Goal: Task Accomplishment & Management: Manage account settings

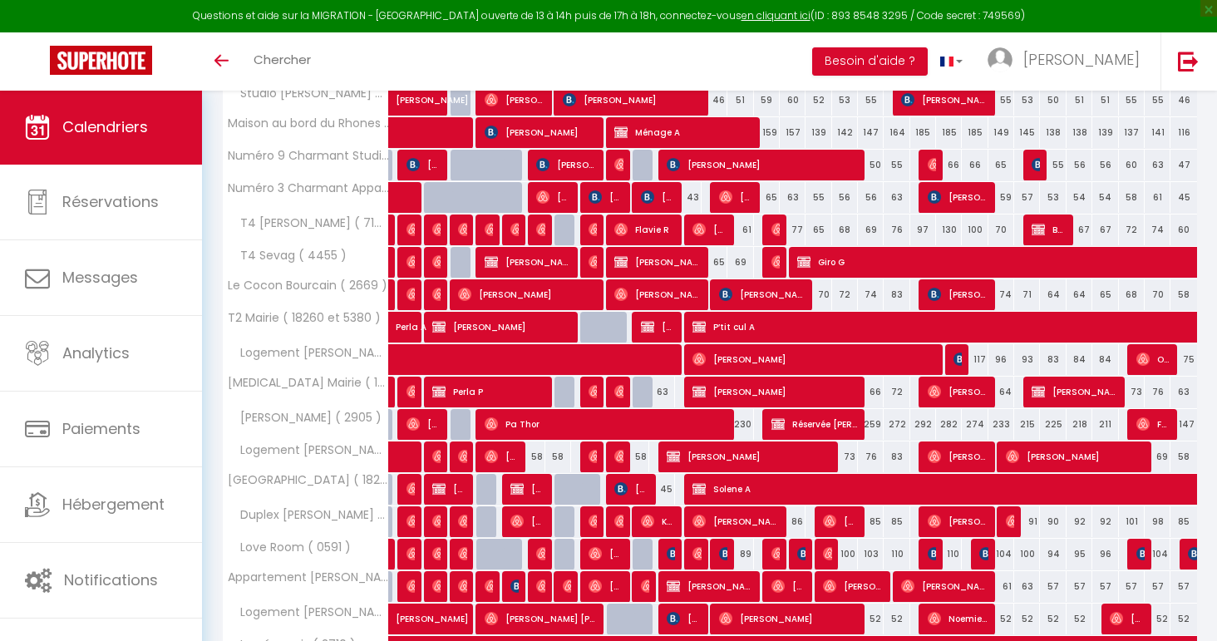
scroll to position [490, 0]
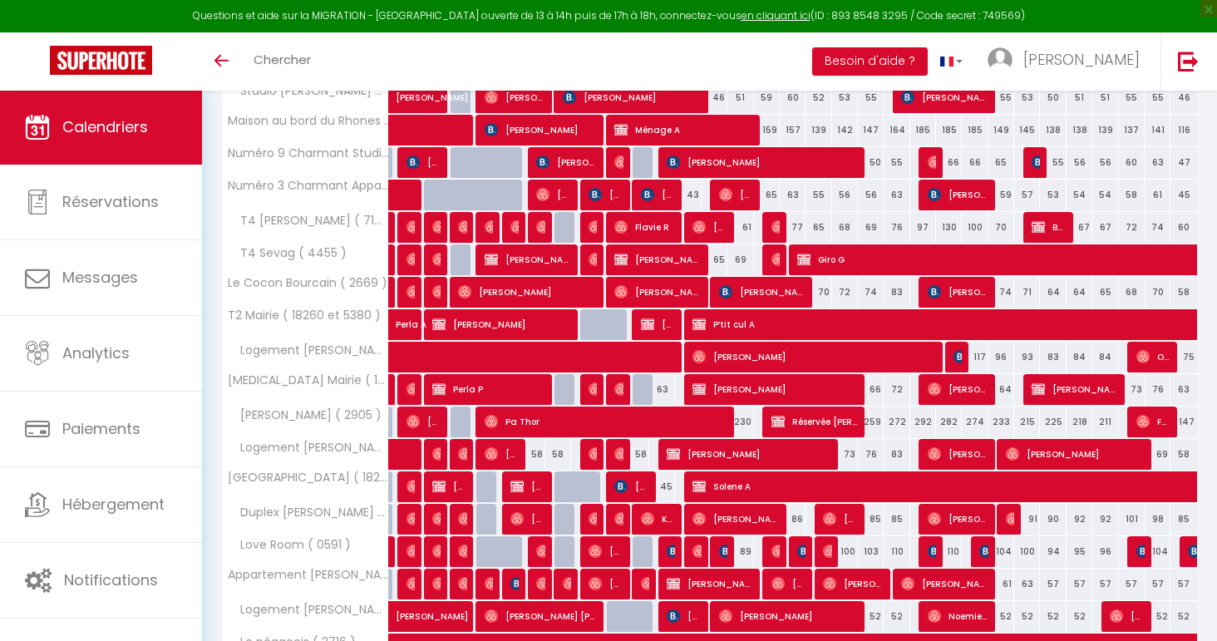
click at [692, 194] on div "43" at bounding box center [688, 195] width 26 height 31
type input "43"
type input "[DATE] Août 2025"
type input "Mer 13 Août 2025"
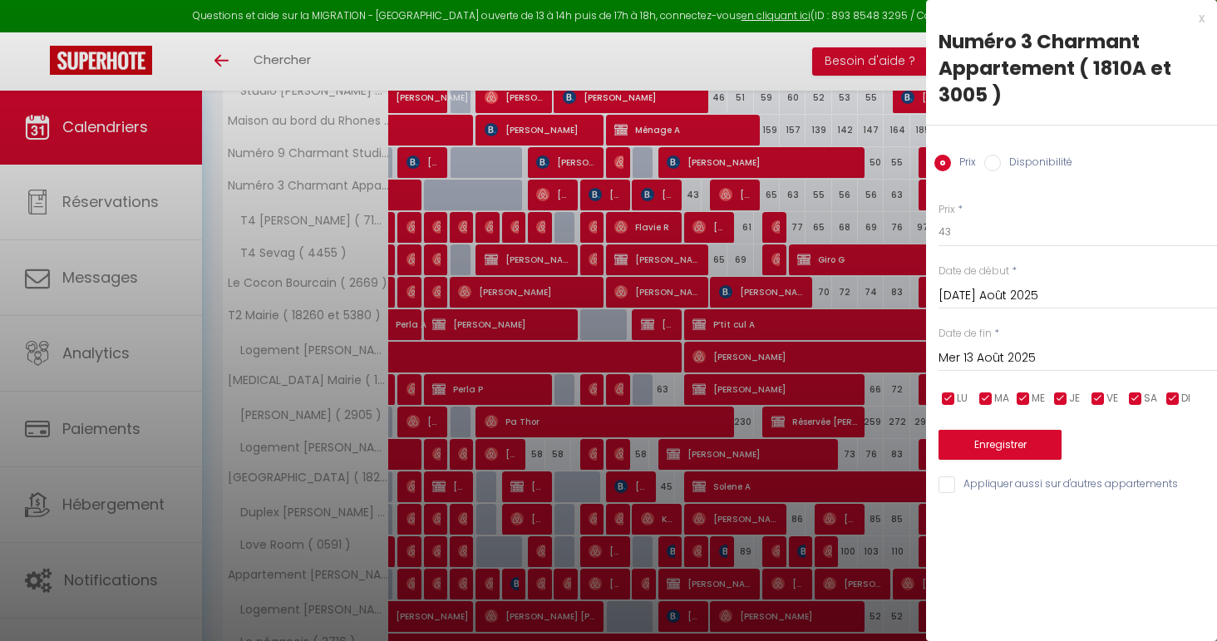
click at [692, 194] on div at bounding box center [608, 320] width 1217 height 641
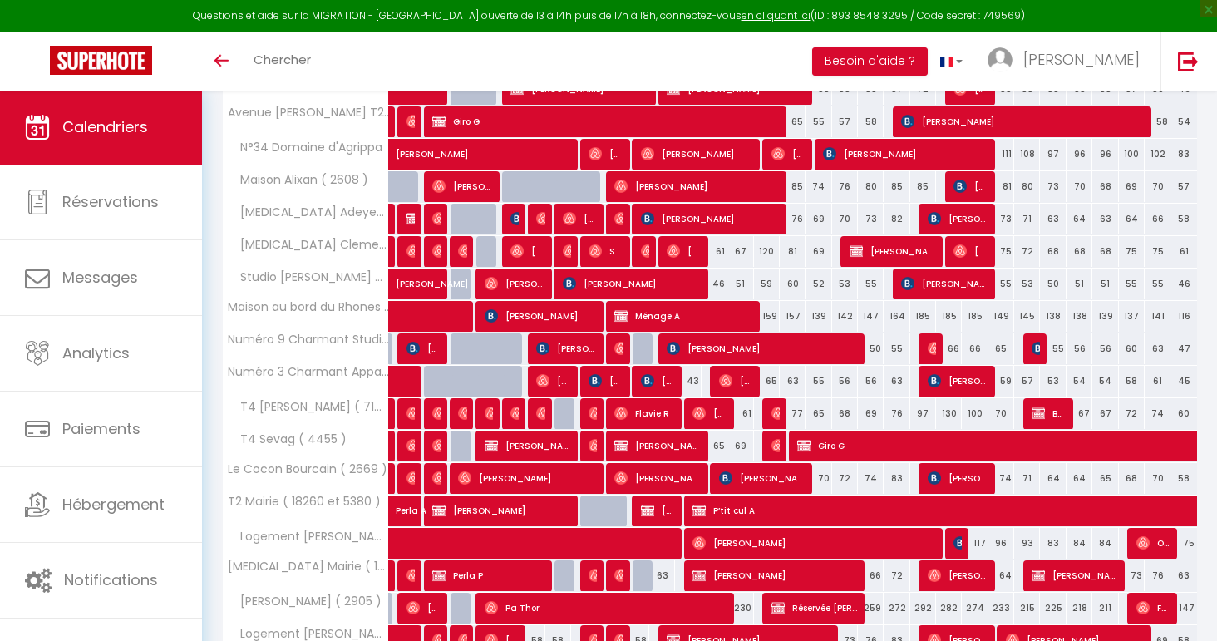
scroll to position [303, 0]
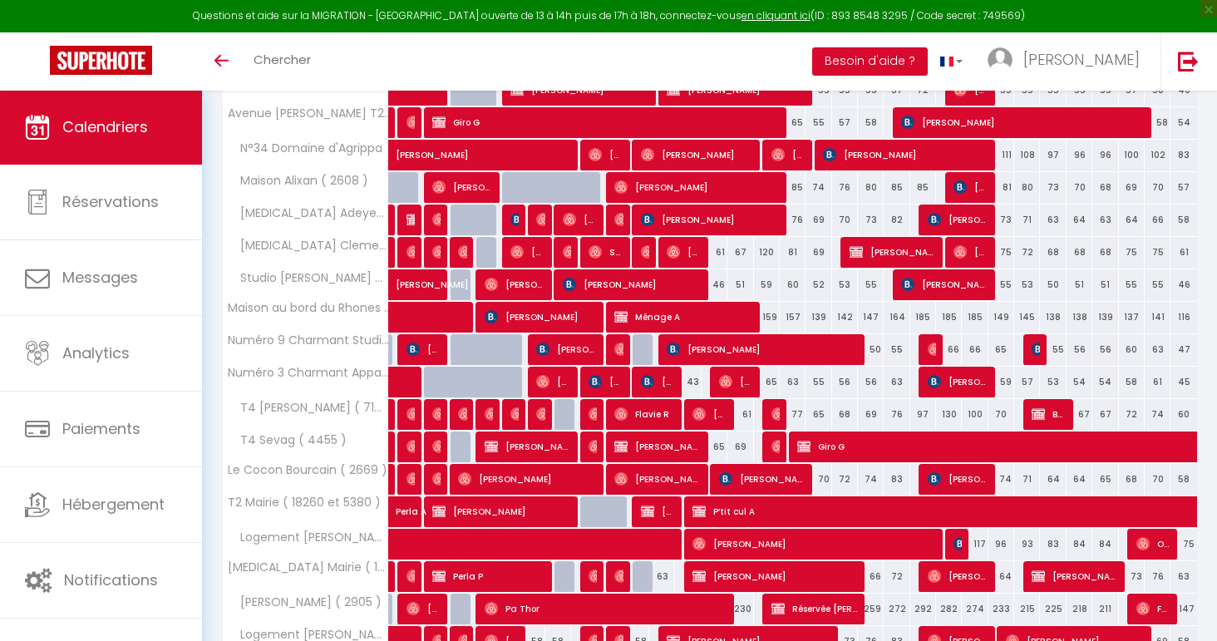
click at [843, 346] on span "[PERSON_NAME]" at bounding box center [761, 349] width 189 height 32
select select "OK"
select select "KO"
select select "0"
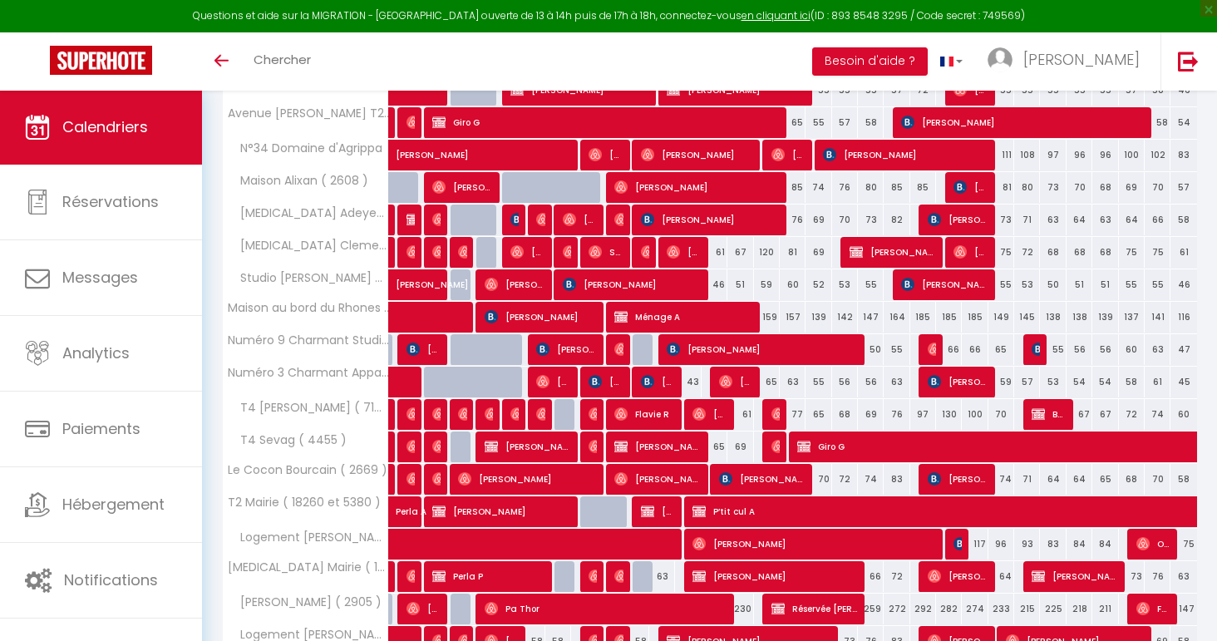
select select "1"
select select
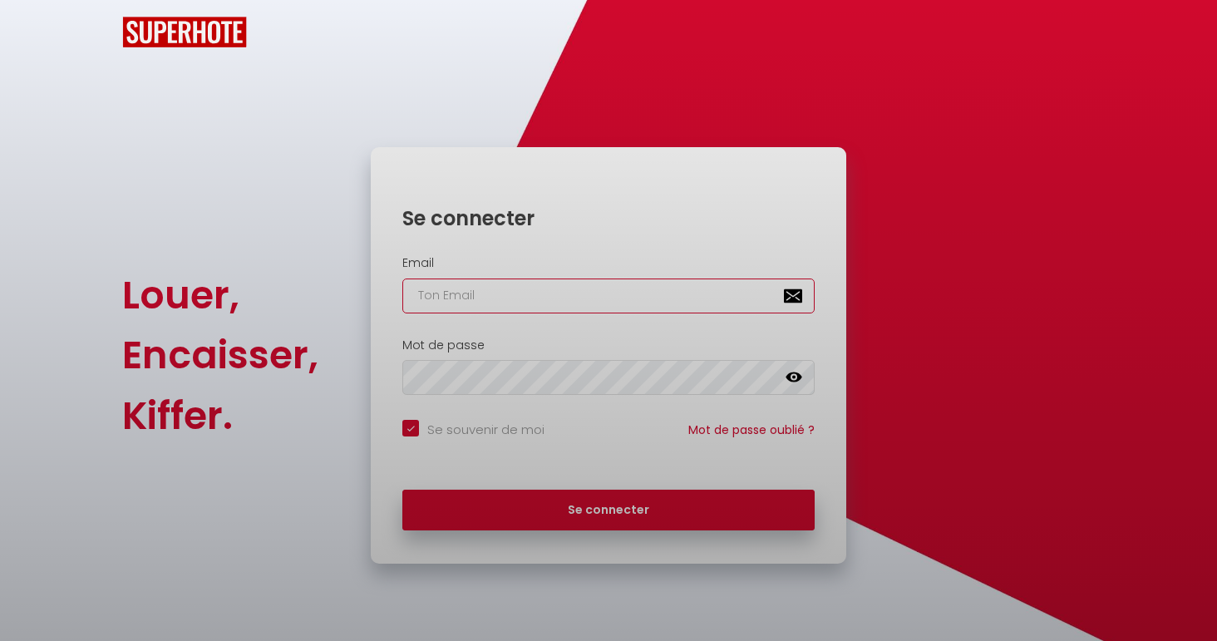
checkbox input "true"
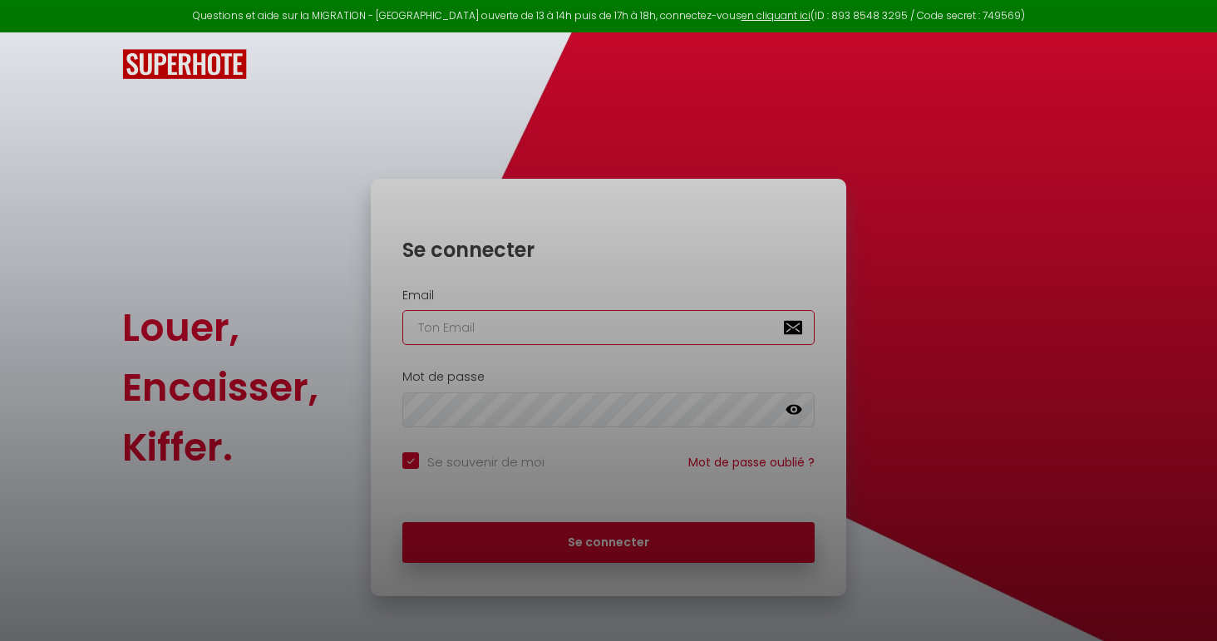
type input "[EMAIL_ADDRESS][DOMAIN_NAME]"
click at [609, 540] on button "Se connecter" at bounding box center [608, 543] width 412 height 42
checkbox input "true"
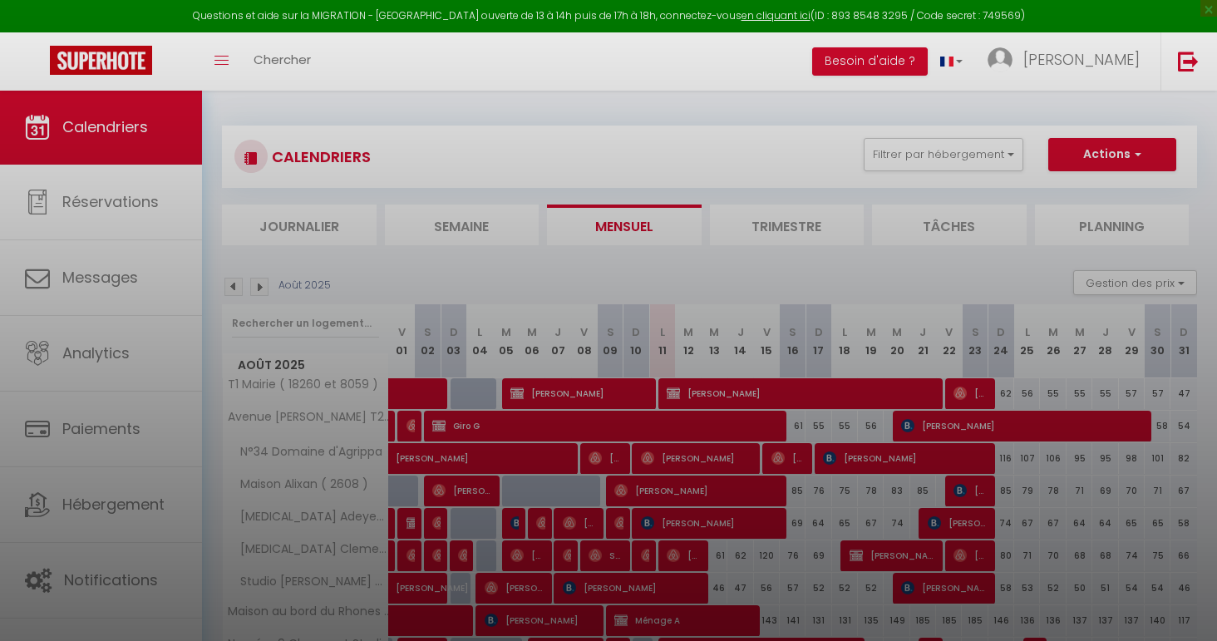
click at [760, 414] on div at bounding box center [608, 320] width 1217 height 641
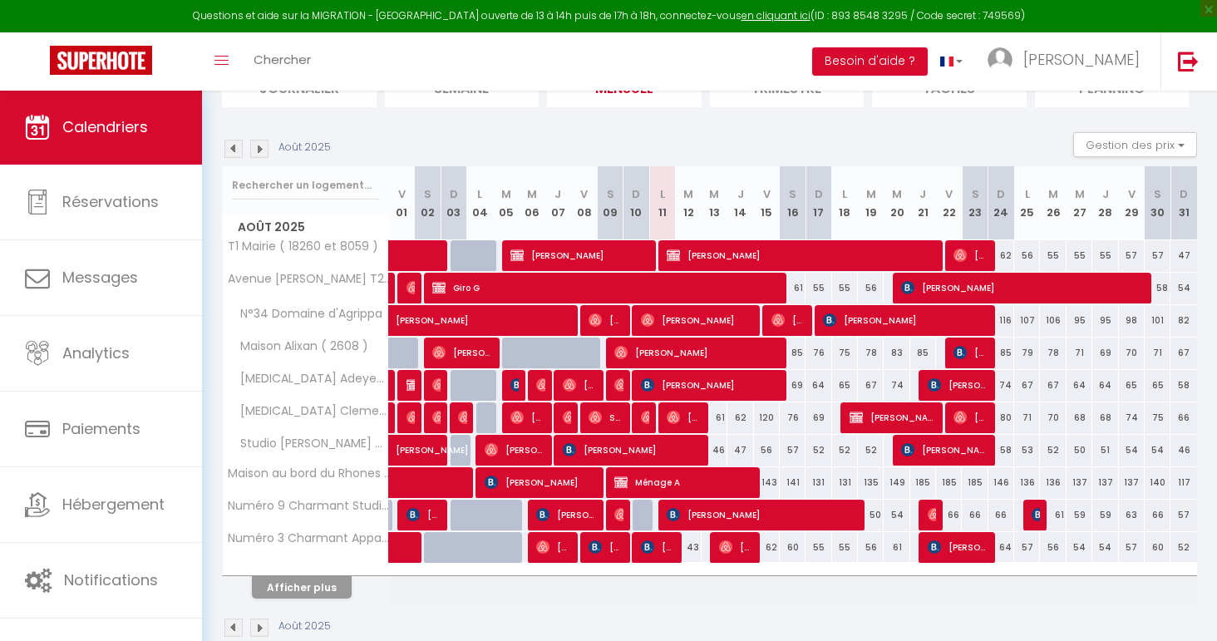
scroll to position [145, 0]
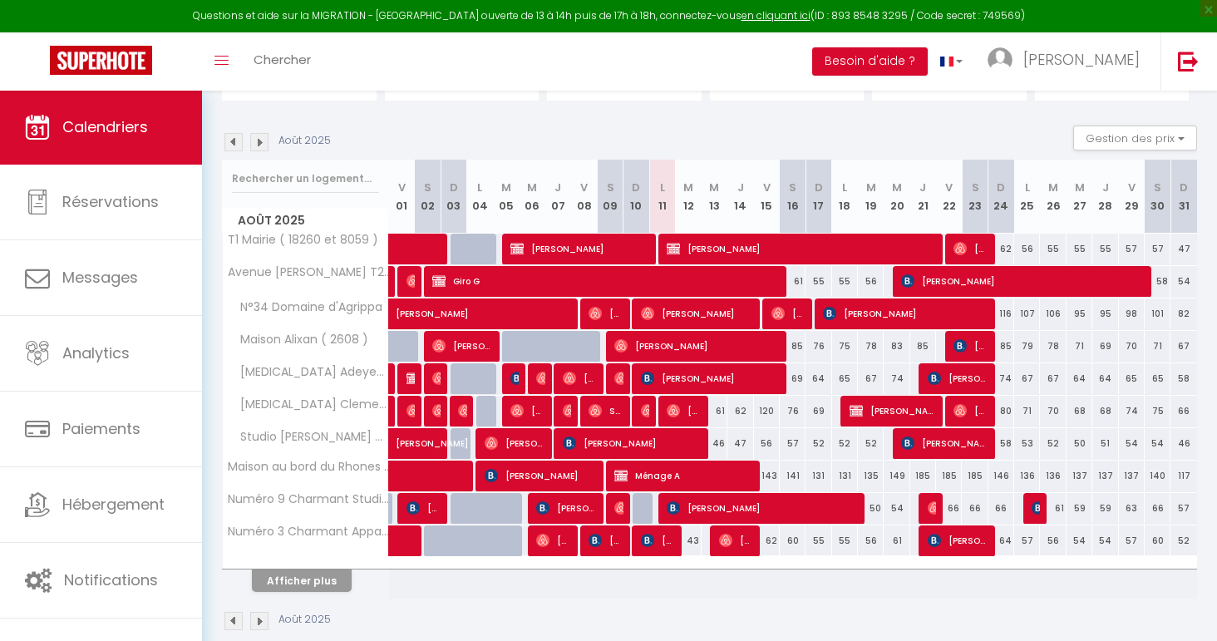
click at [720, 412] on div "61" at bounding box center [715, 411] width 26 height 31
type input "61"
type input "Mer 13 Août 2025"
type input "[DEMOGRAPHIC_DATA] 14 Août 2025"
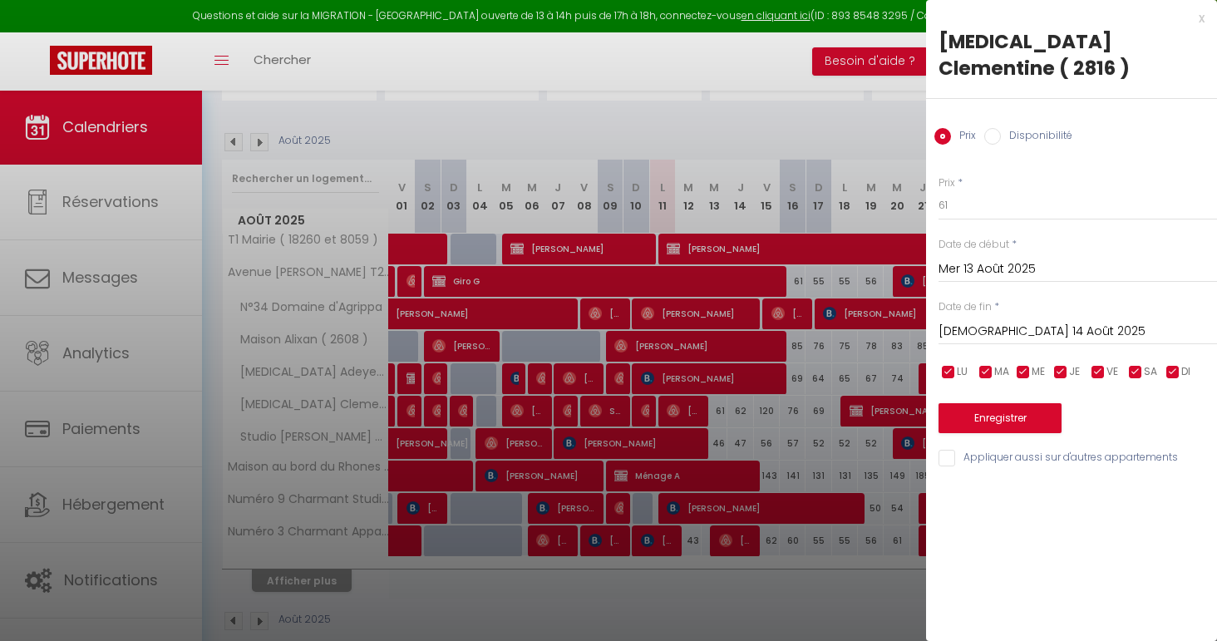
click at [720, 412] on div at bounding box center [608, 320] width 1217 height 641
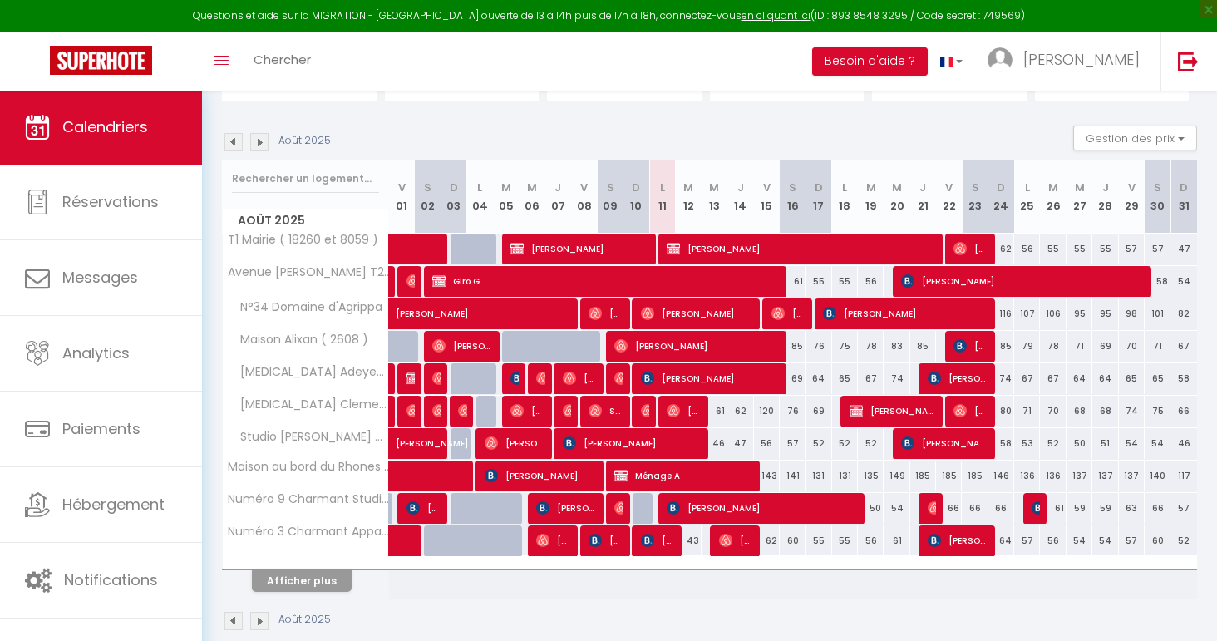
click at [313, 585] on button "Afficher plus" at bounding box center [302, 580] width 100 height 22
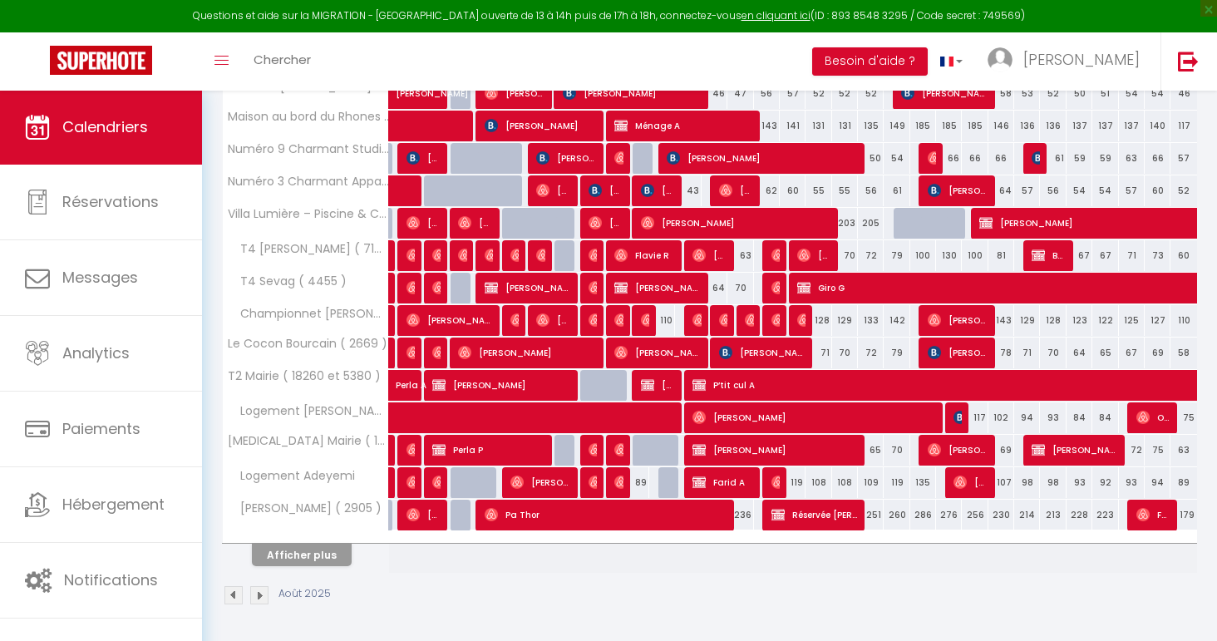
scroll to position [494, 0]
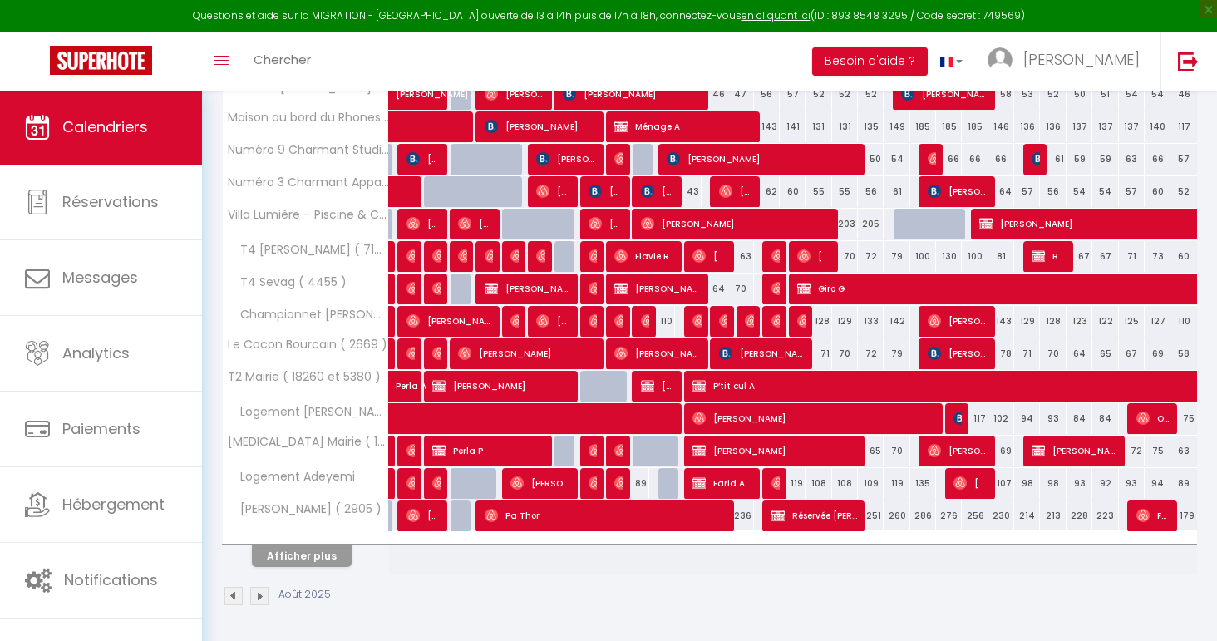
click at [326, 555] on button "Afficher plus" at bounding box center [302, 556] width 100 height 22
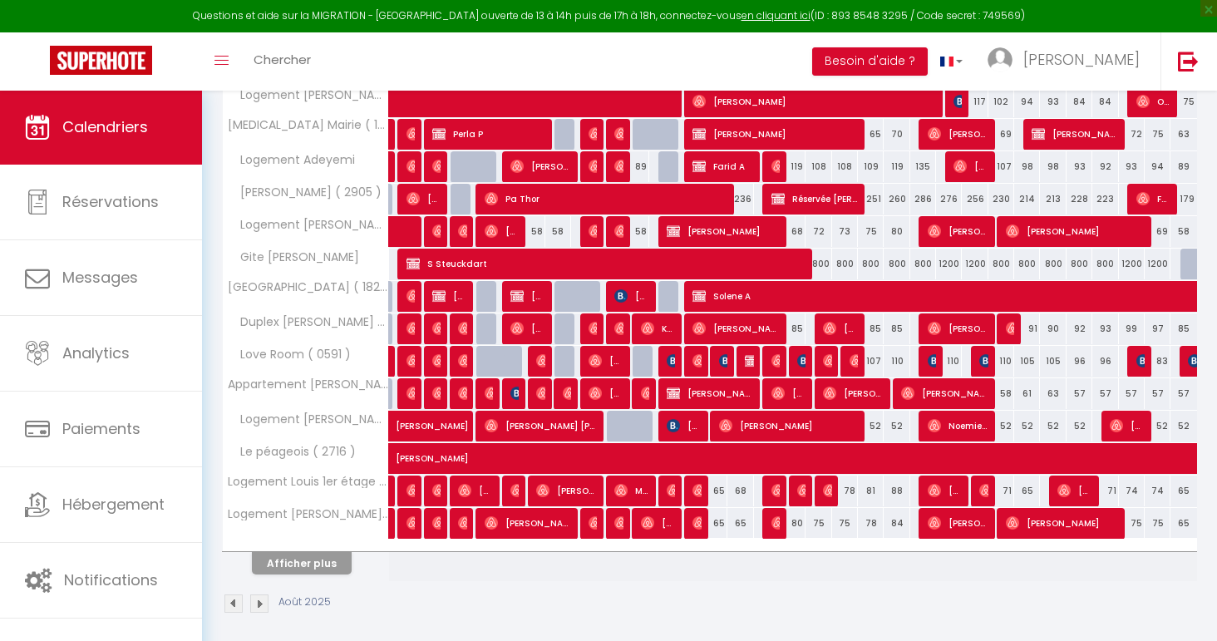
scroll to position [817, 0]
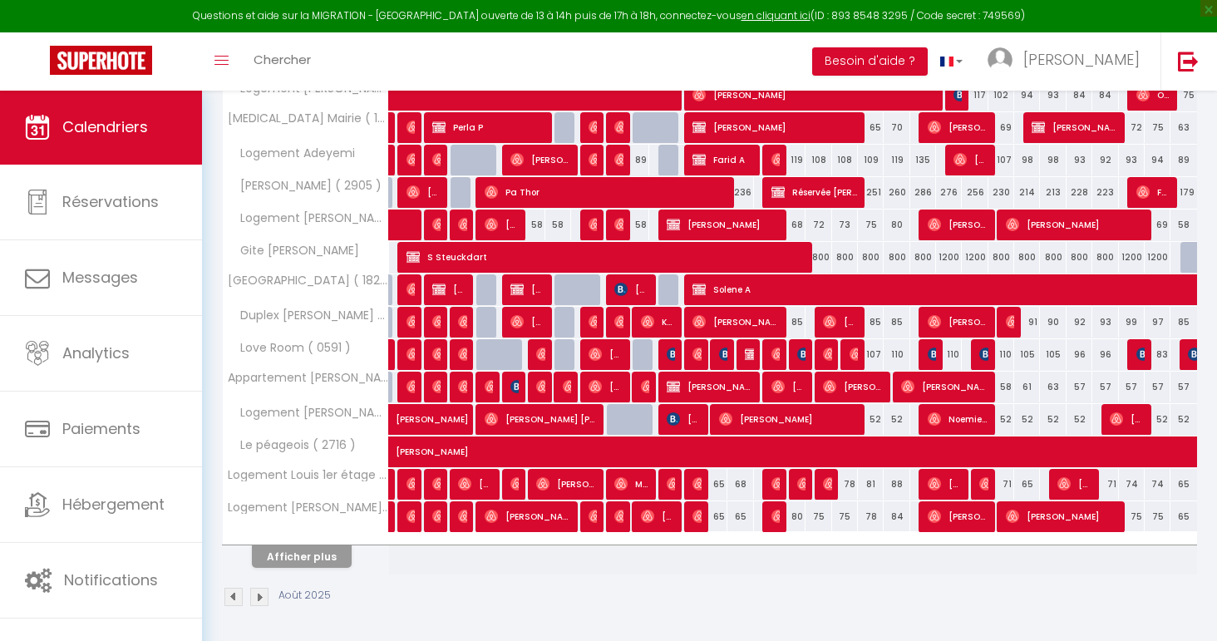
click at [301, 554] on button "Afficher plus" at bounding box center [302, 556] width 100 height 22
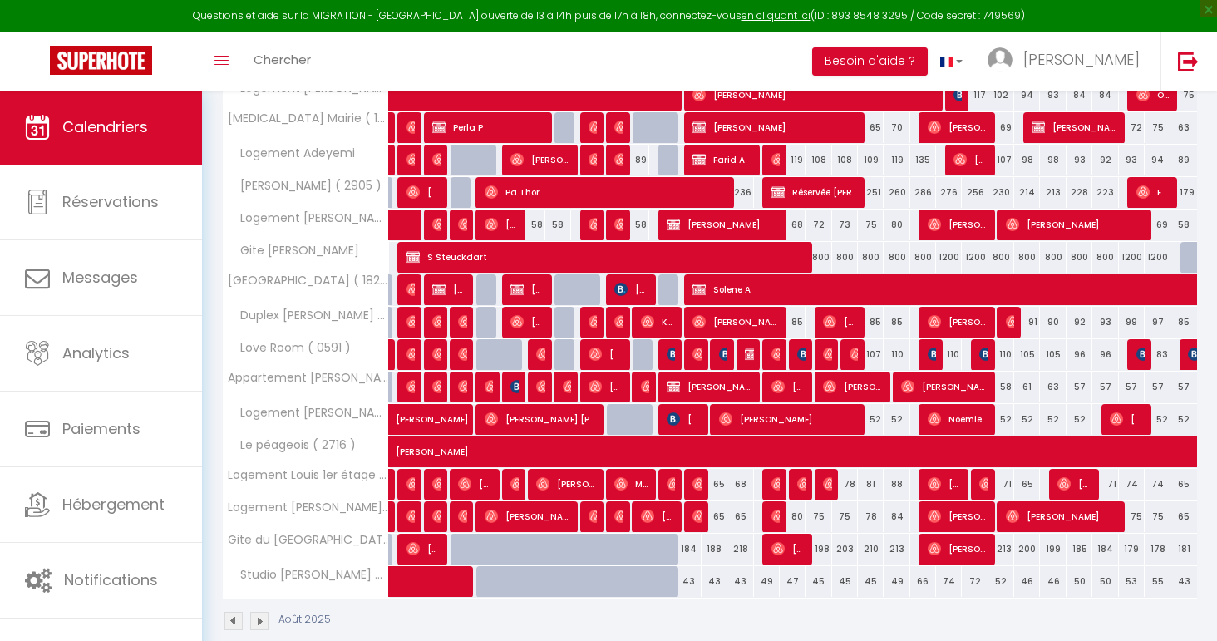
click at [717, 482] on div "65" at bounding box center [715, 484] width 26 height 31
type input "65"
type input "Mer 13 Août 2025"
type input "[DEMOGRAPHIC_DATA] 14 Août 2025"
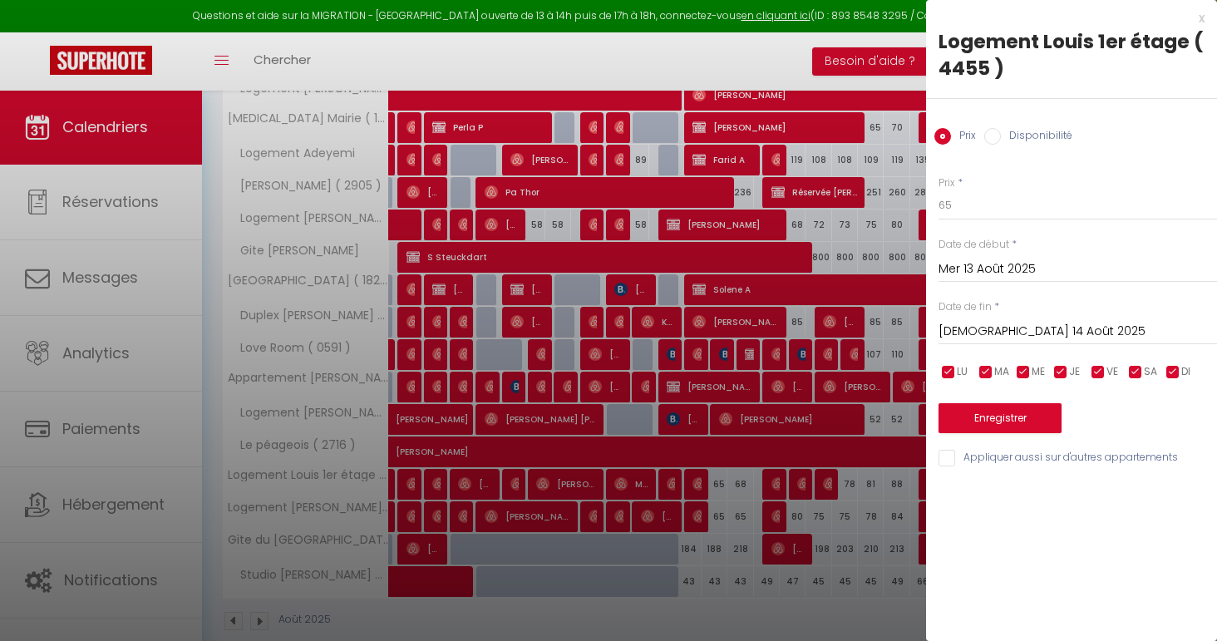
click at [717, 482] on div at bounding box center [608, 320] width 1217 height 641
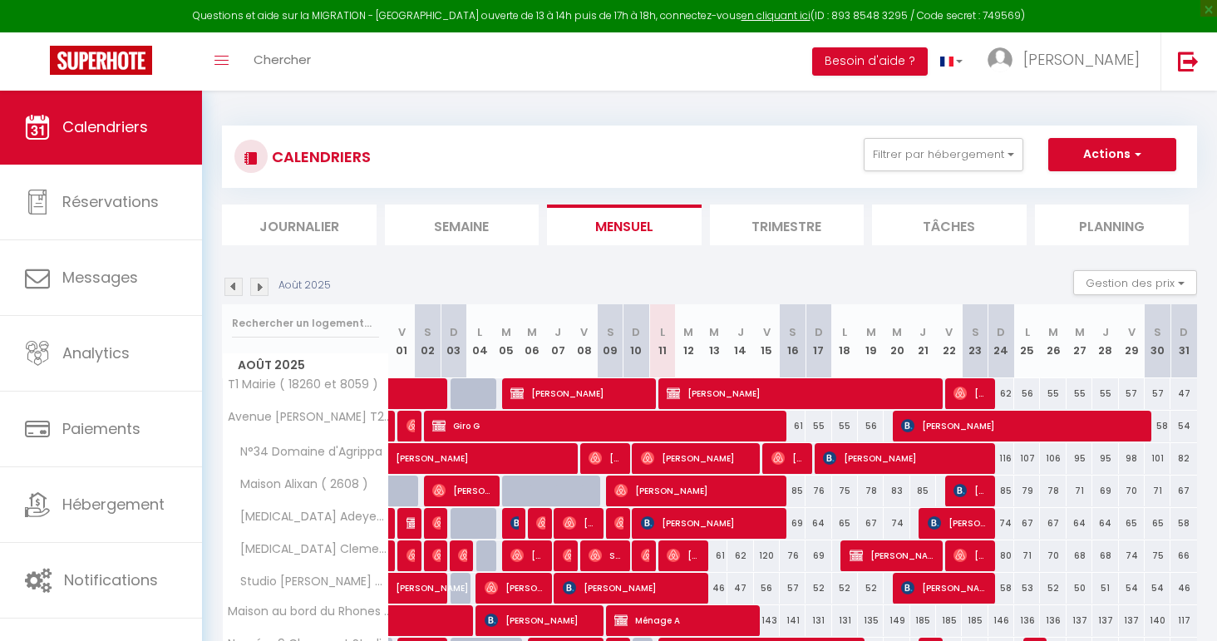
scroll to position [0, 0]
click at [585, 3] on div "Questions et aide sur la MIGRATION - [GEOGRAPHIC_DATA] ouverte de 13 à 14h puis…" at bounding box center [608, 16] width 1217 height 32
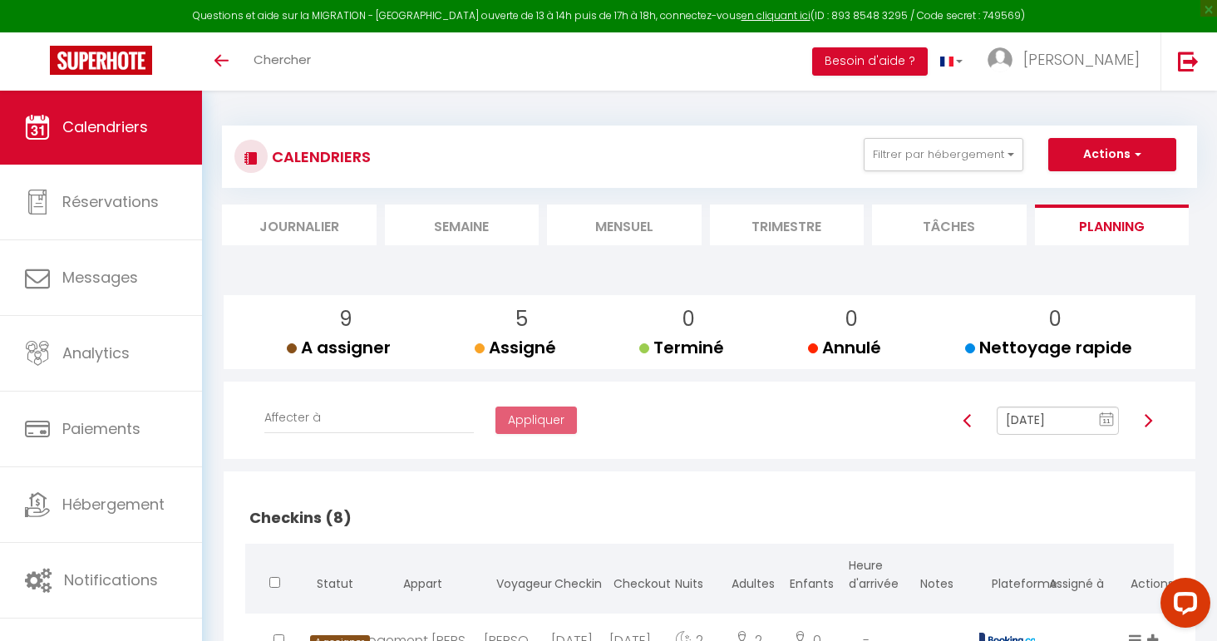
click at [1150, 421] on img at bounding box center [1147, 420] width 13 height 13
type input "Jan 12, 2025"
click at [1060, 423] on input "Jan 12, 2025" at bounding box center [1058, 421] width 122 height 28
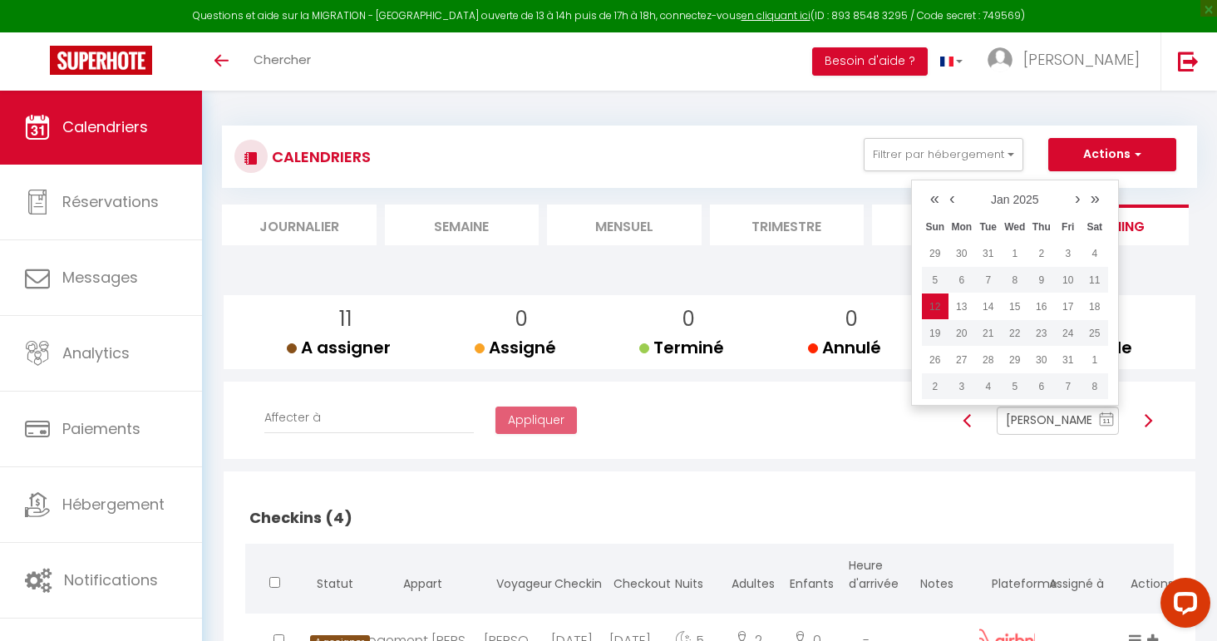
click at [951, 196] on link "‹" at bounding box center [952, 197] width 16 height 25
click at [1076, 200] on link "›" at bounding box center [1078, 197] width 16 height 25
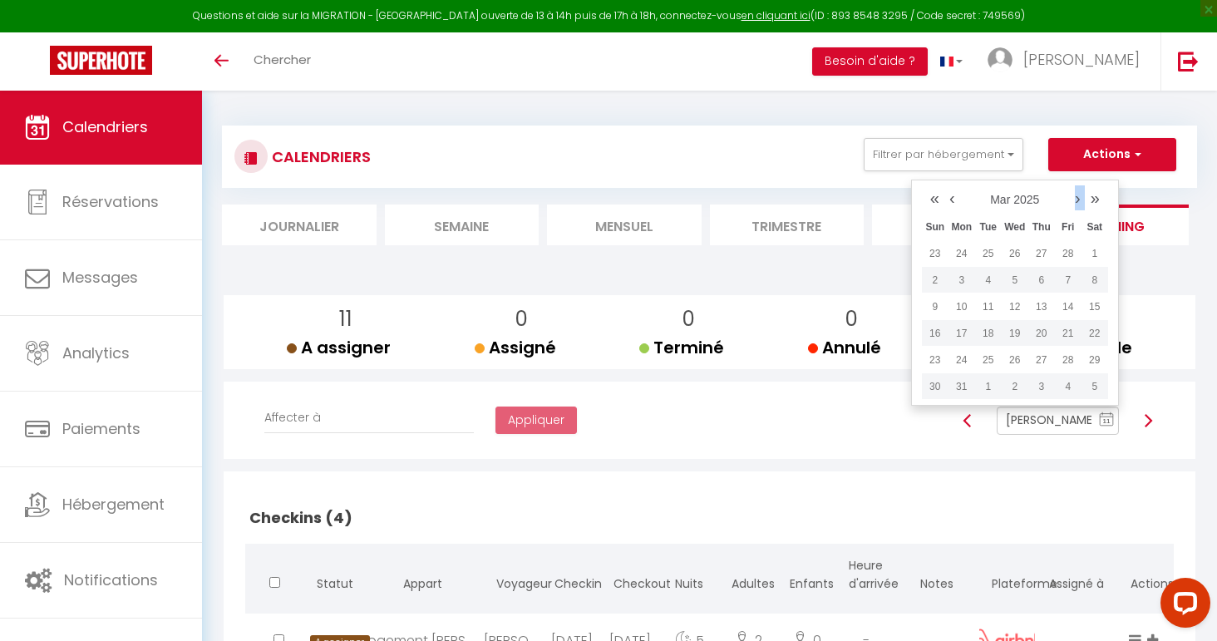
click at [1076, 200] on link "›" at bounding box center [1078, 197] width 16 height 25
click at [989, 308] on td "12" at bounding box center [988, 306] width 27 height 27
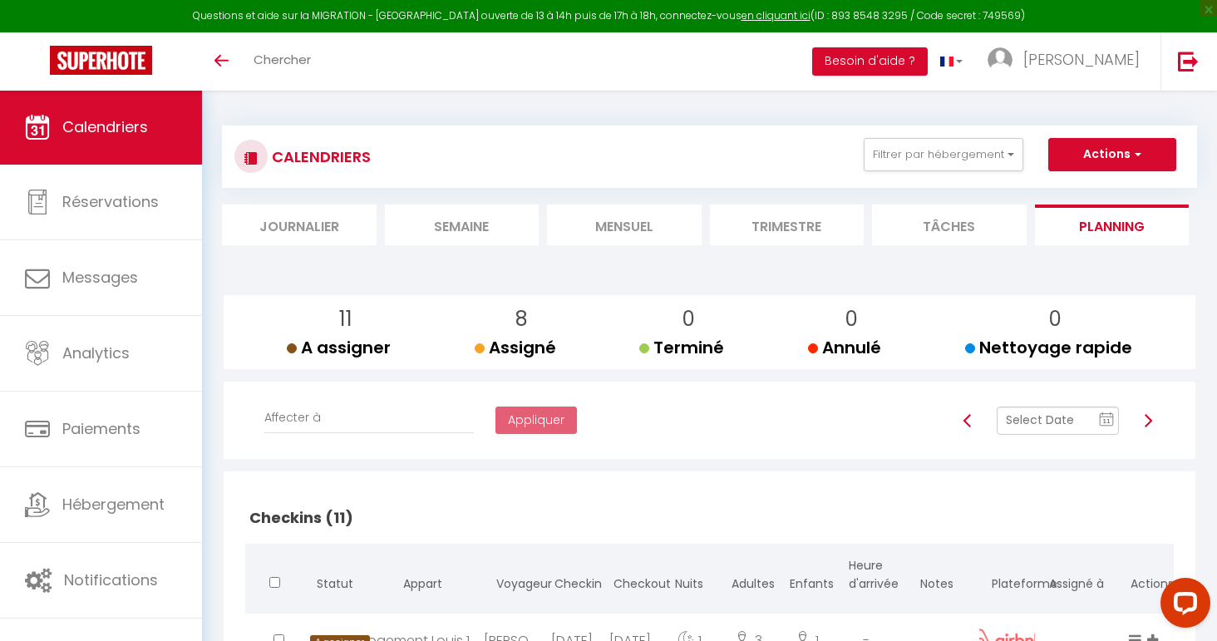
click at [1143, 419] on img at bounding box center [1147, 420] width 13 height 13
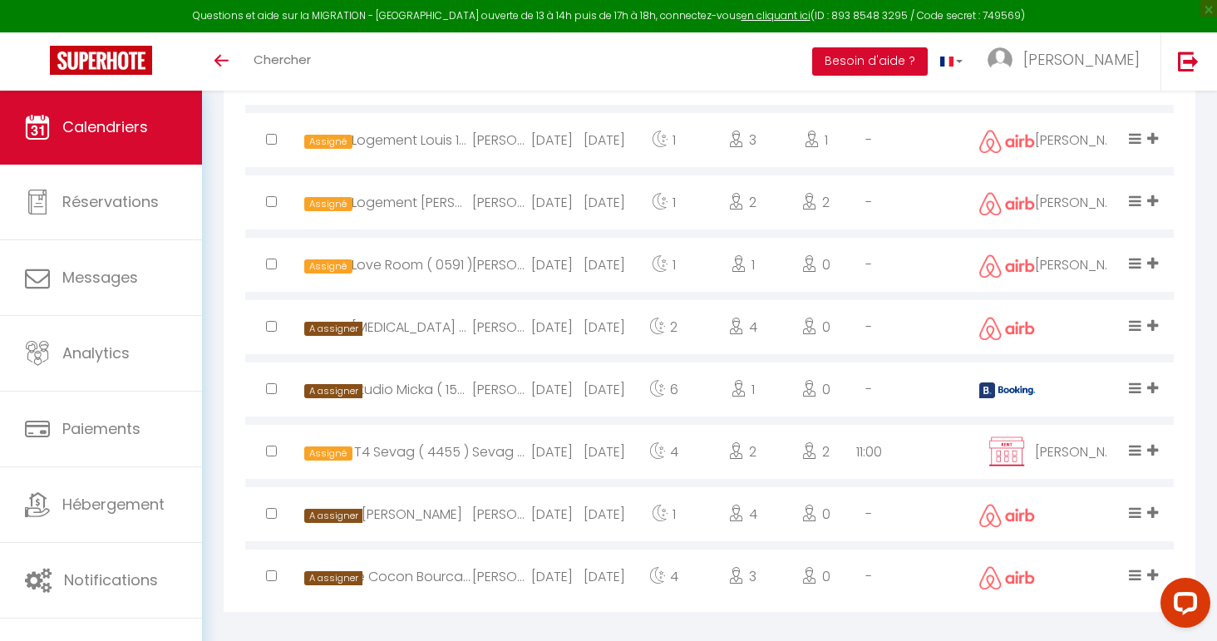
scroll to position [1007, 0]
click at [1152, 573] on div at bounding box center [1182, 606] width 70 height 70
click at [1151, 571] on div at bounding box center [1182, 606] width 70 height 70
click at [1154, 577] on div at bounding box center [1182, 606] width 70 height 70
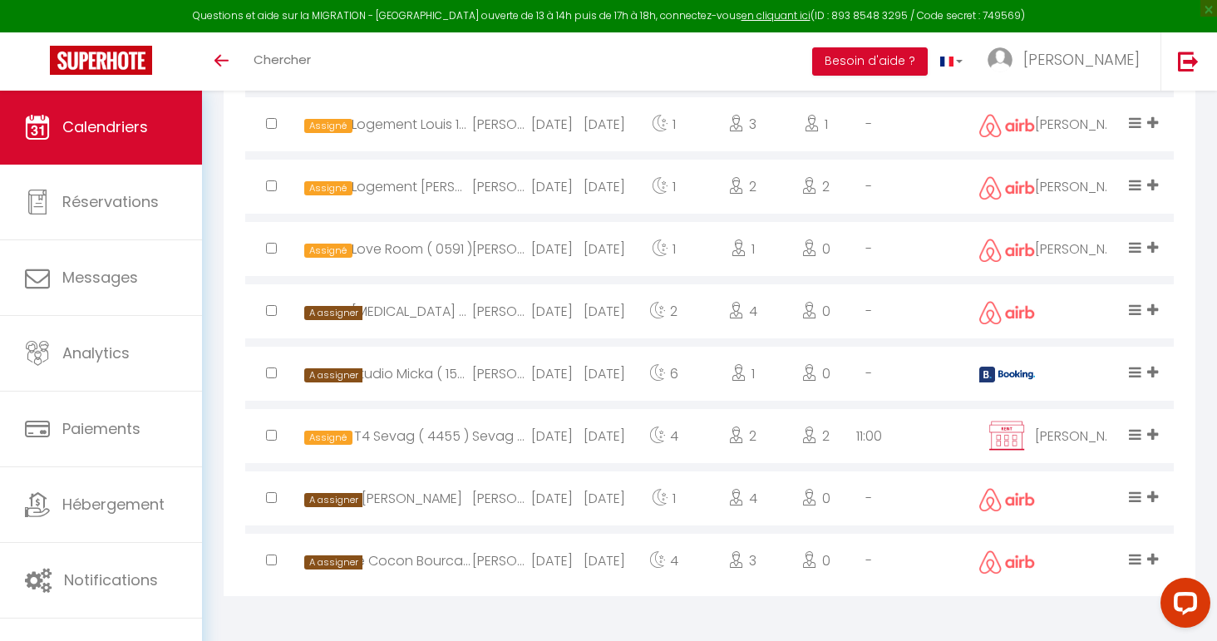
scroll to position [1023, 0]
click at [1156, 562] on icon at bounding box center [1152, 559] width 11 height 14
click at [1091, 462] on li "Mallorie" at bounding box center [1085, 466] width 155 height 32
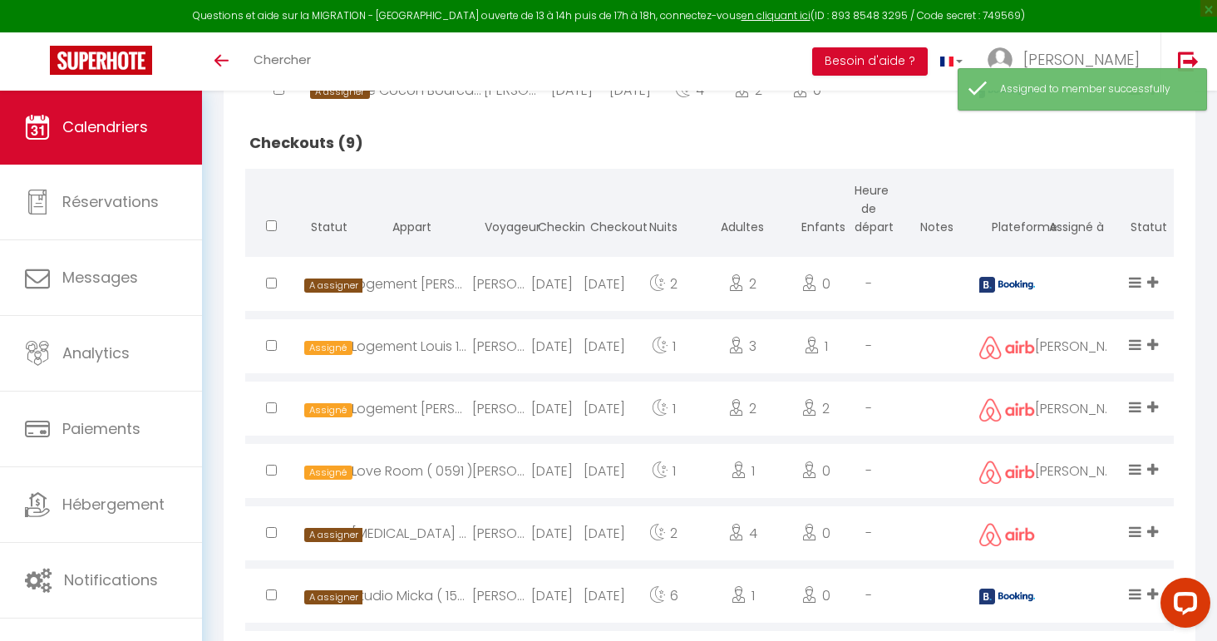
scroll to position [797, 0]
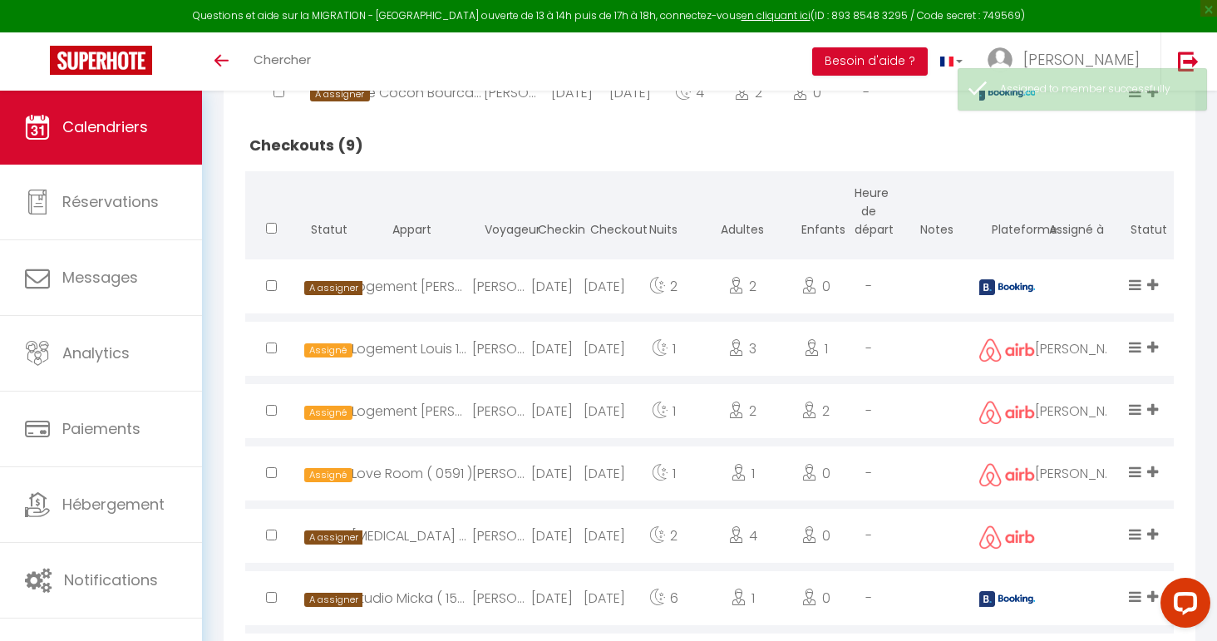
click at [1155, 471] on icon at bounding box center [1152, 472] width 11 height 14
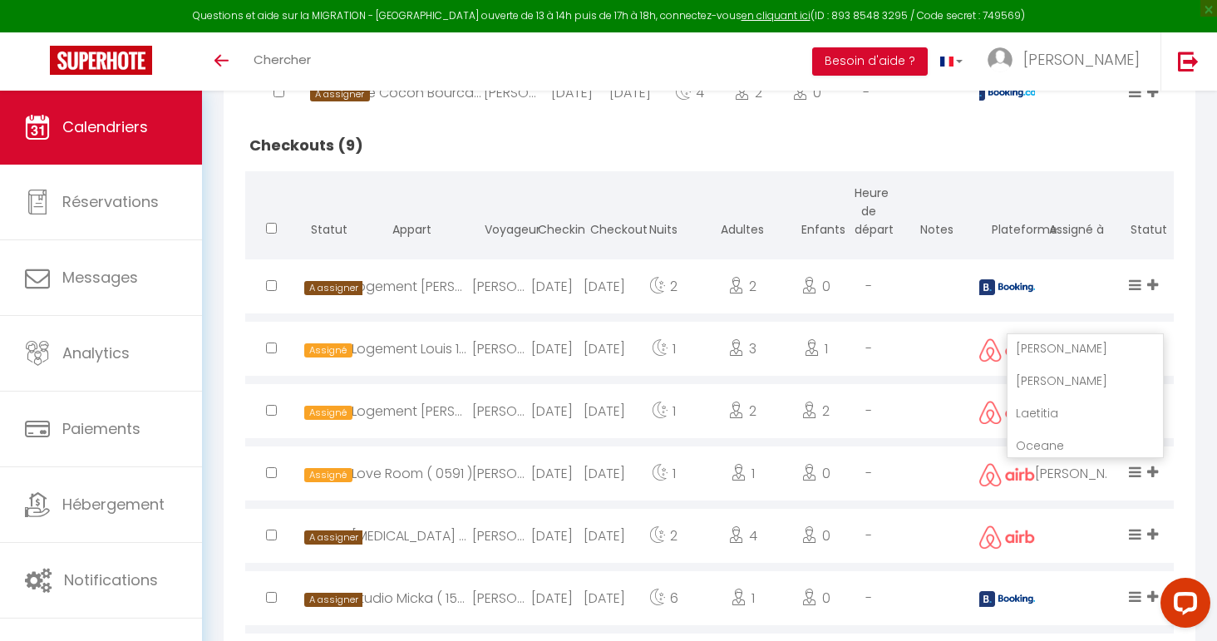
scroll to position [471, 0]
click at [1084, 398] on li "Mallorie" at bounding box center [1085, 398] width 155 height 32
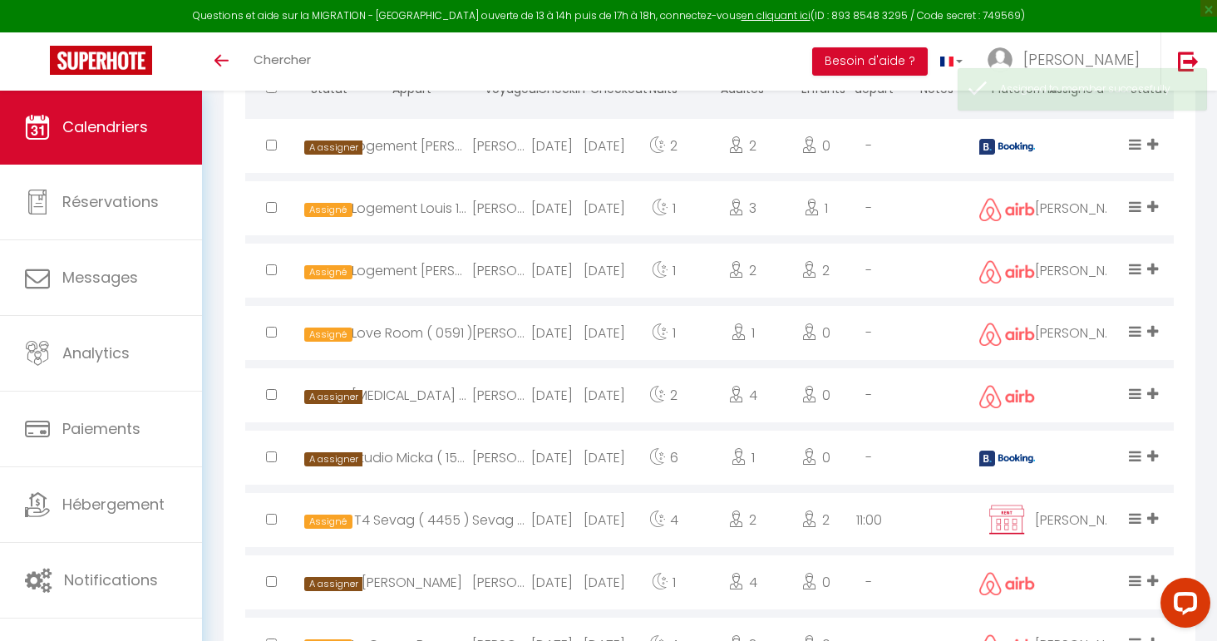
scroll to position [958, 0]
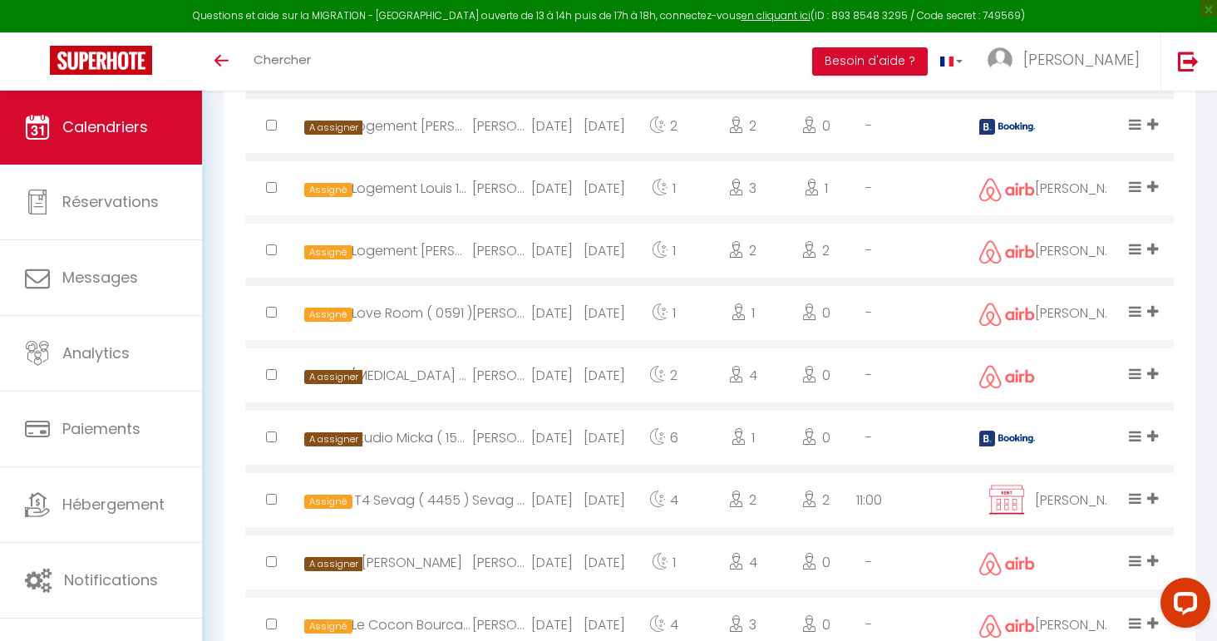
click at [1156, 376] on icon at bounding box center [1152, 374] width 11 height 14
click at [1097, 285] on li "Alexandre" at bounding box center [1085, 285] width 155 height 32
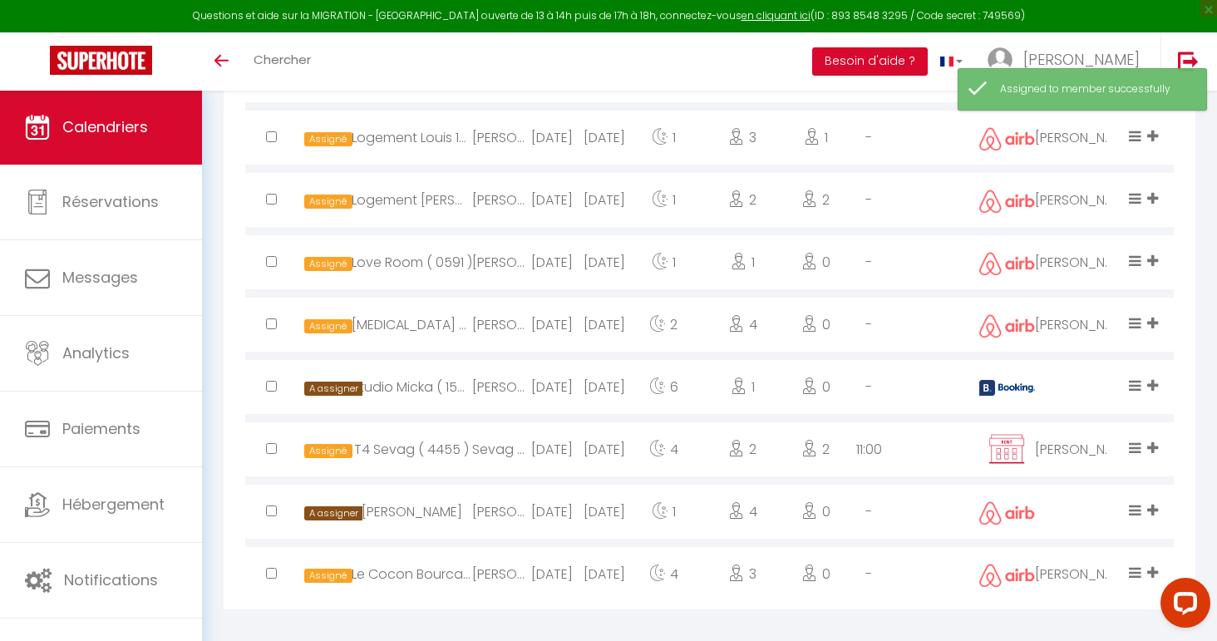
scroll to position [1017, 0]
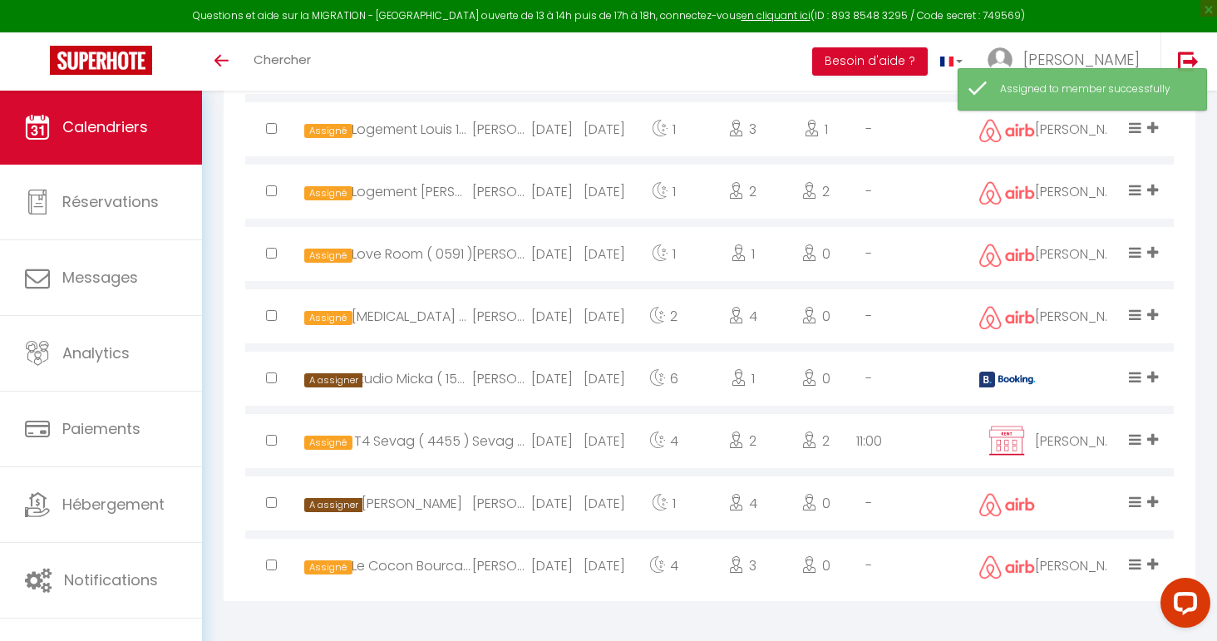
click at [1153, 440] on icon at bounding box center [1152, 439] width 11 height 14
click at [1086, 342] on li "Mallorie" at bounding box center [1085, 344] width 155 height 32
click at [1153, 375] on icon at bounding box center [1152, 377] width 11 height 14
click at [1086, 284] on li "Alexandre" at bounding box center [1085, 288] width 155 height 32
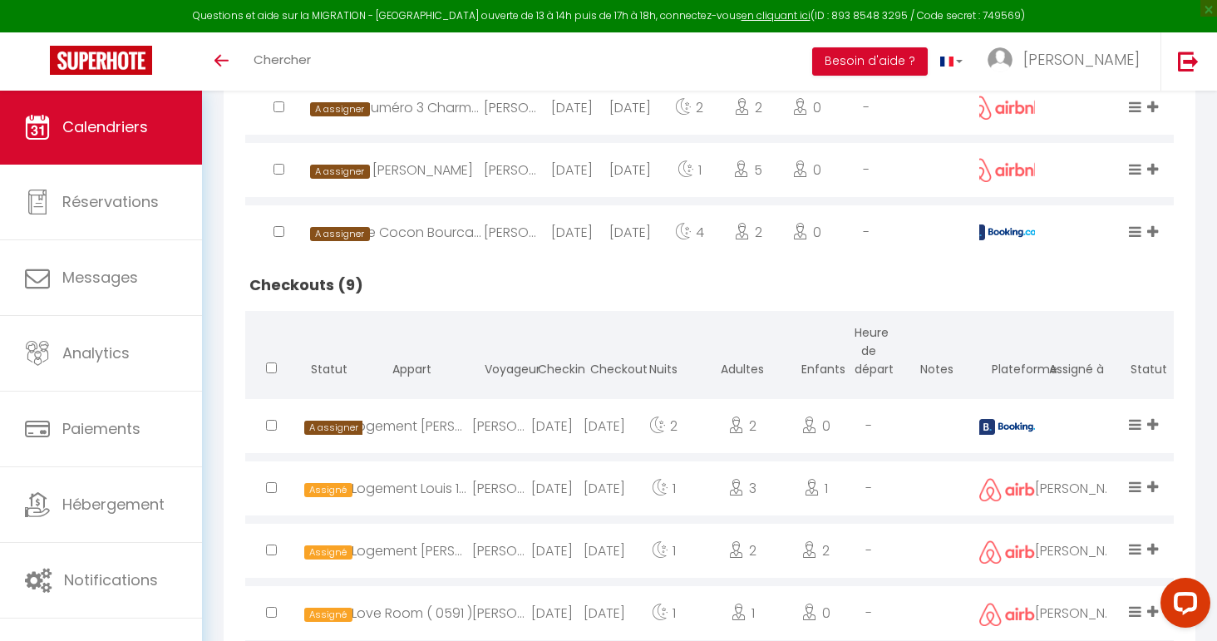
scroll to position [688, 0]
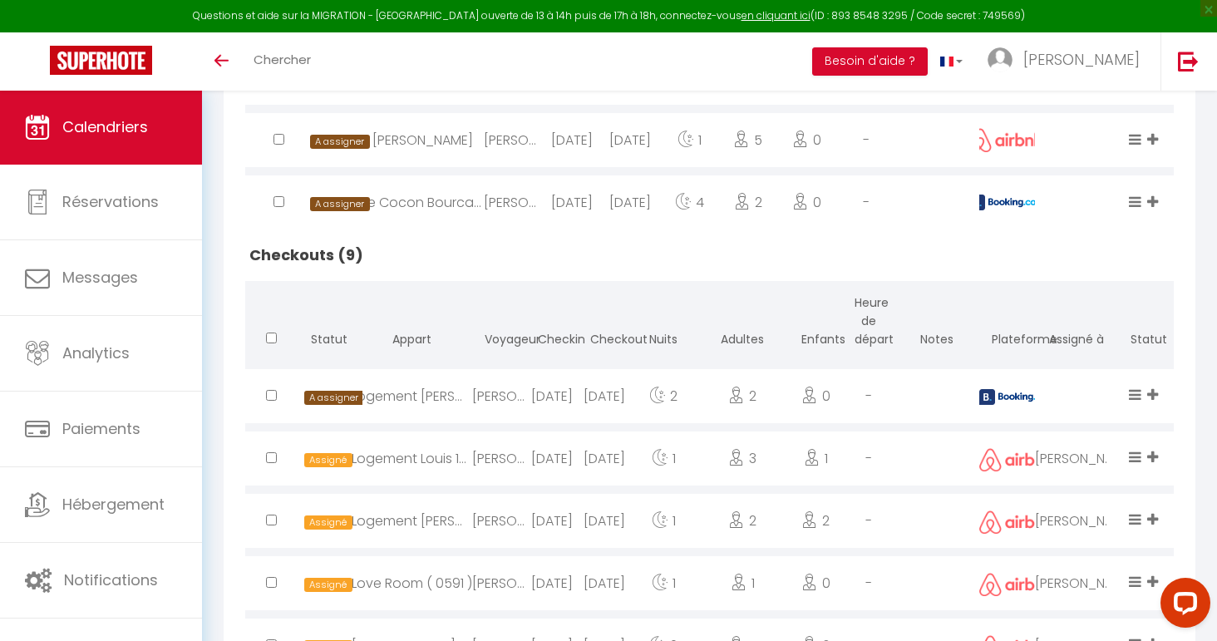
click at [1152, 397] on icon at bounding box center [1152, 394] width 11 height 14
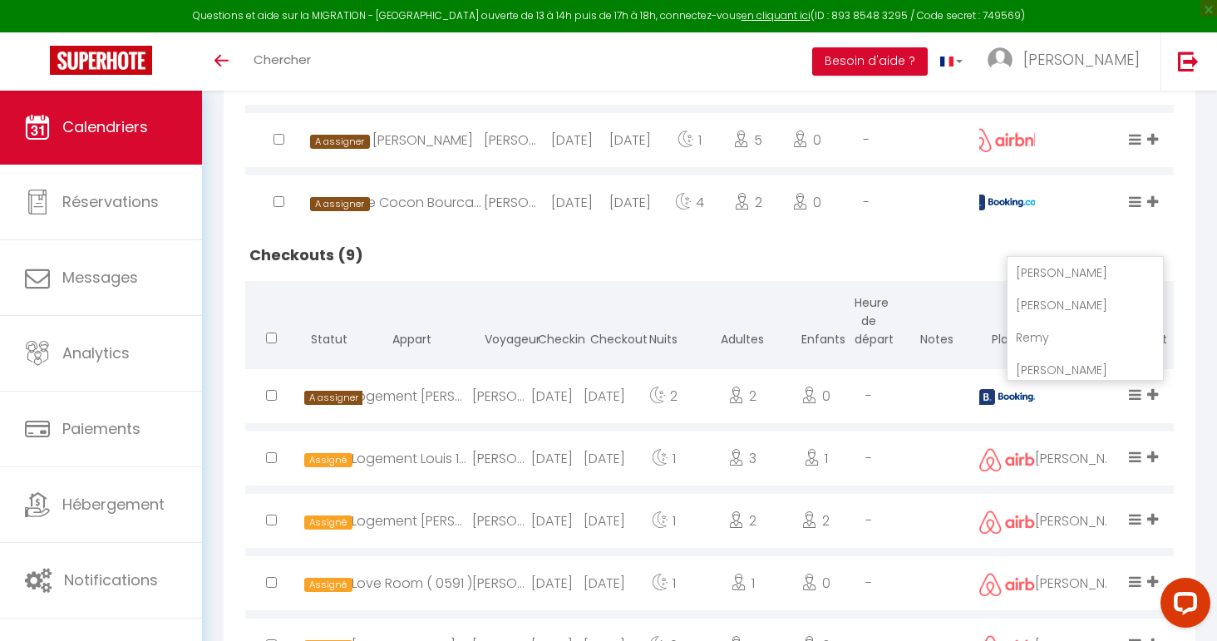
click at [1099, 301] on li "Alexandre" at bounding box center [1085, 305] width 155 height 32
